Goal: Task Accomplishment & Management: Manage account settings

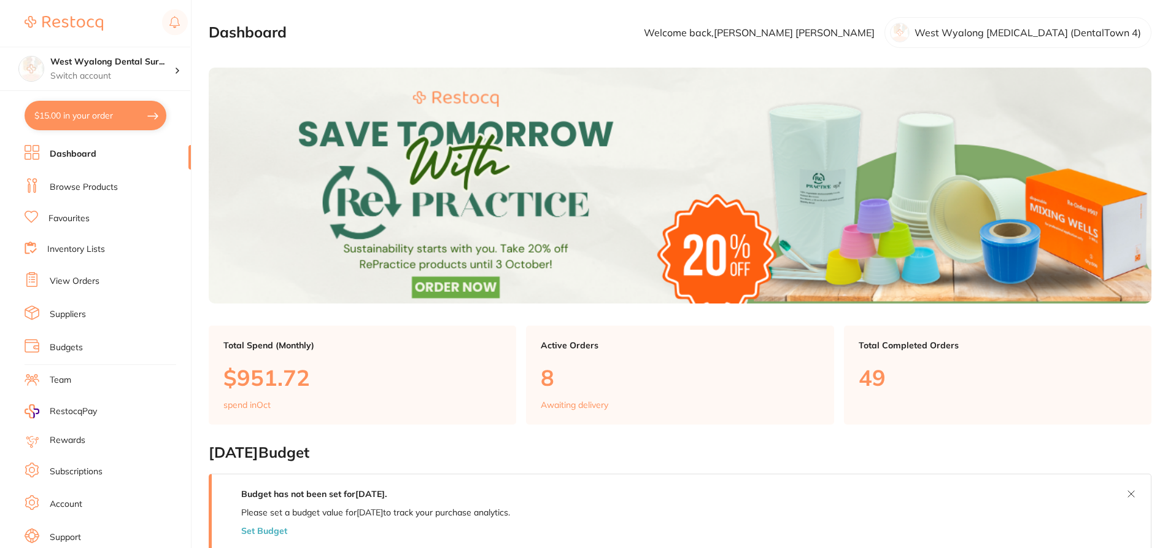
checkbox input "false"
click at [88, 309] on li "Suppliers" at bounding box center [108, 314] width 166 height 18
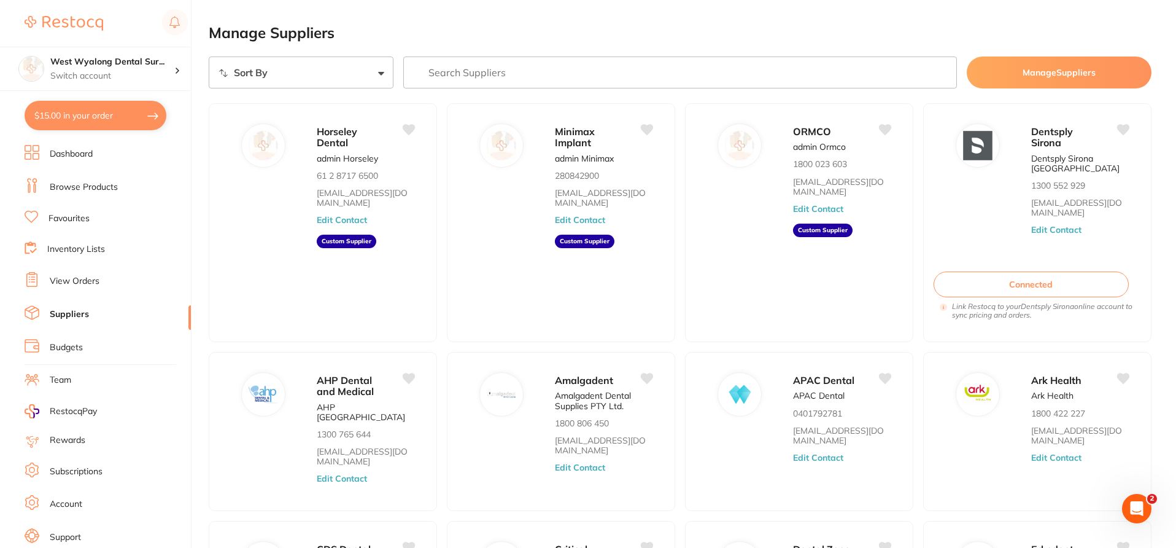
click at [594, 71] on input "search" at bounding box center [680, 72] width 554 height 32
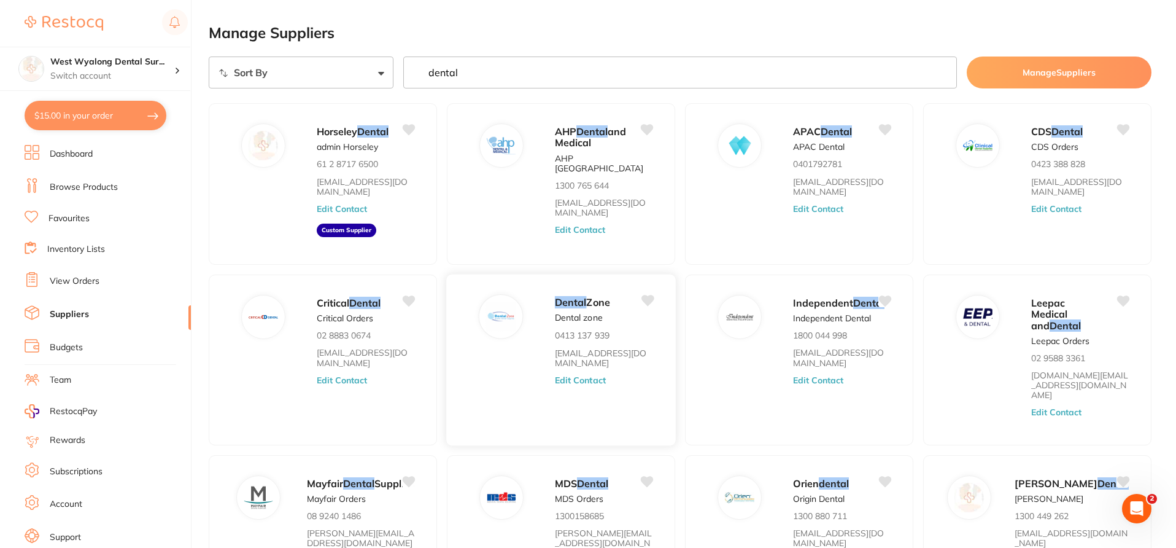
type input "dental"
click at [587, 380] on button "Edit Contact" at bounding box center [580, 380] width 51 height 10
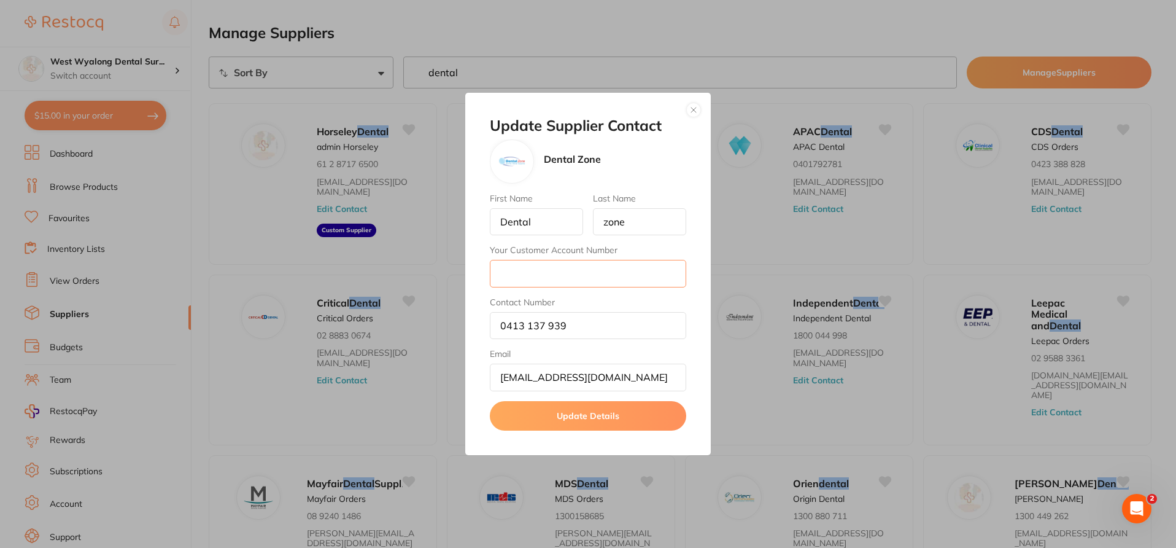
click at [546, 284] on input "Your Customer Account Number" at bounding box center [588, 273] width 196 height 27
paste input "1477"
type input "1477"
click at [648, 418] on button "Update Details" at bounding box center [588, 415] width 196 height 29
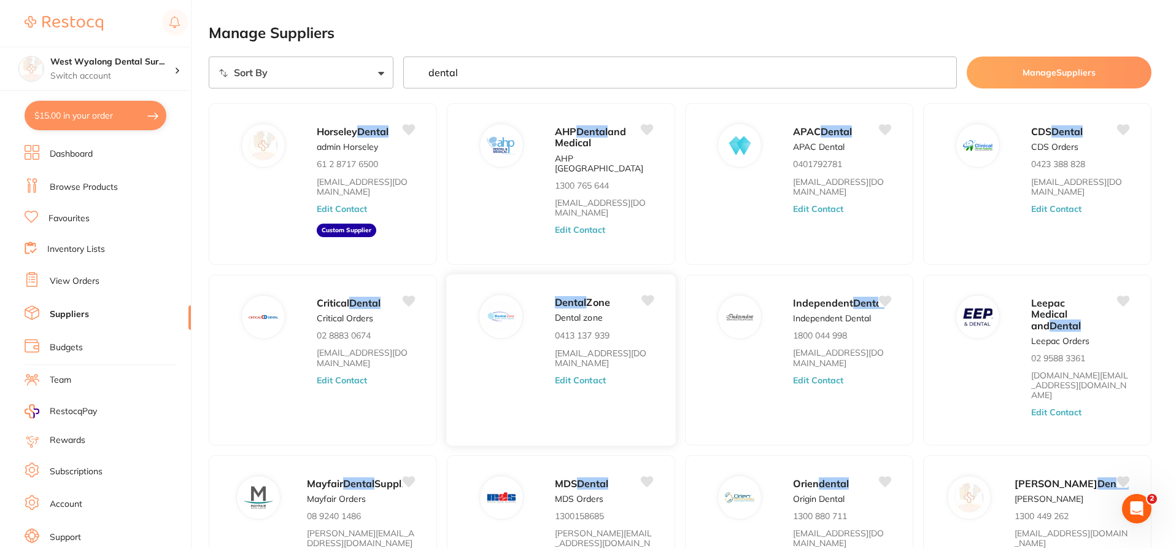
click at [587, 380] on button "Edit Contact" at bounding box center [580, 380] width 51 height 10
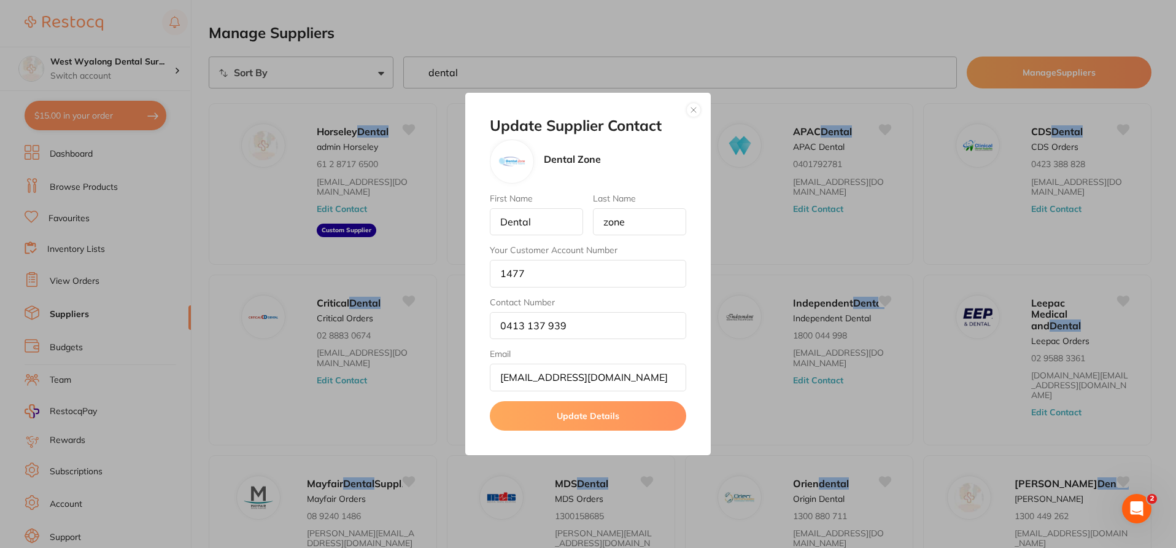
click at [695, 109] on button "button" at bounding box center [693, 110] width 15 height 15
